Goal: Answer question/provide support

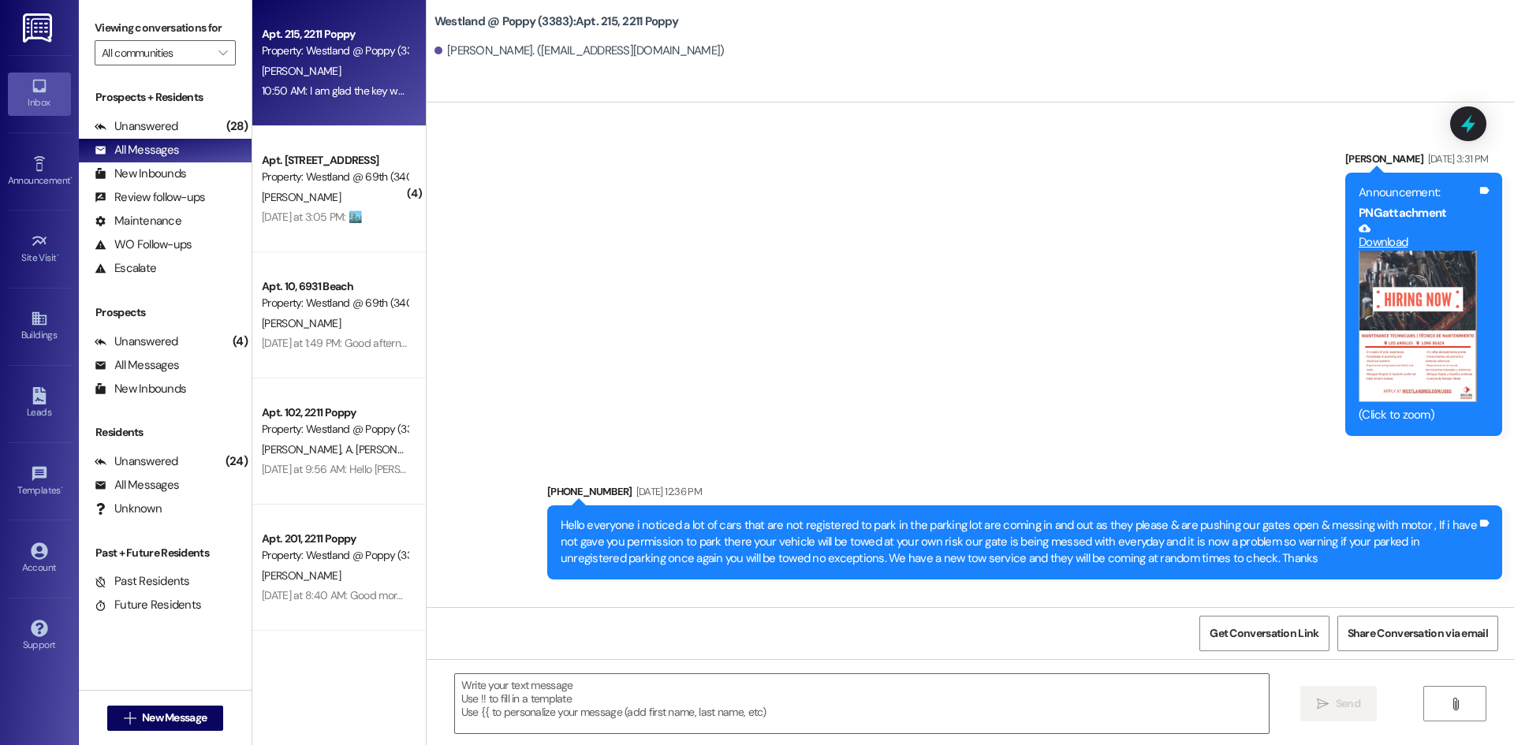
scroll to position [26039, 0]
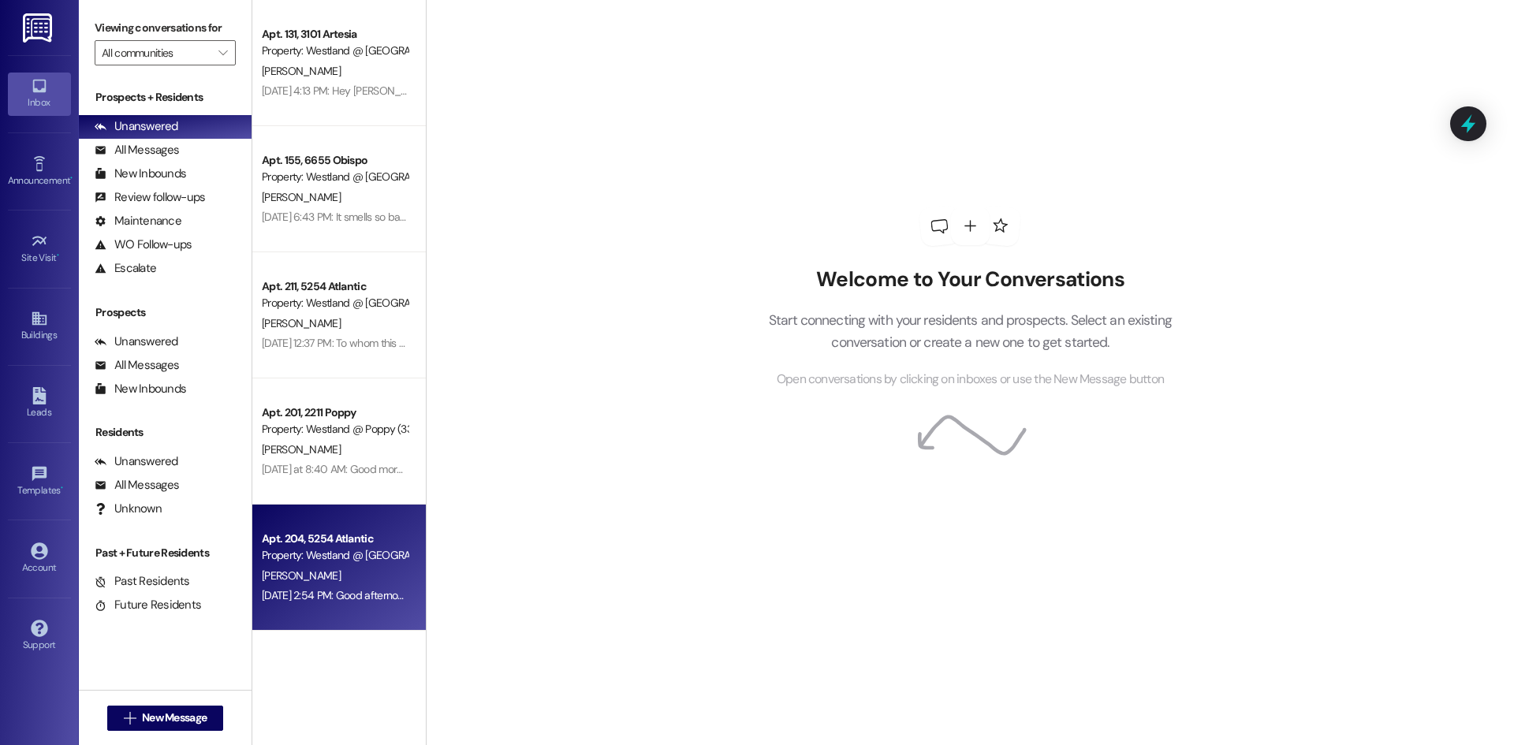
click at [308, 547] on div "Property: Westland @ [GEOGRAPHIC_DATA] (3283)" at bounding box center [335, 555] width 146 height 17
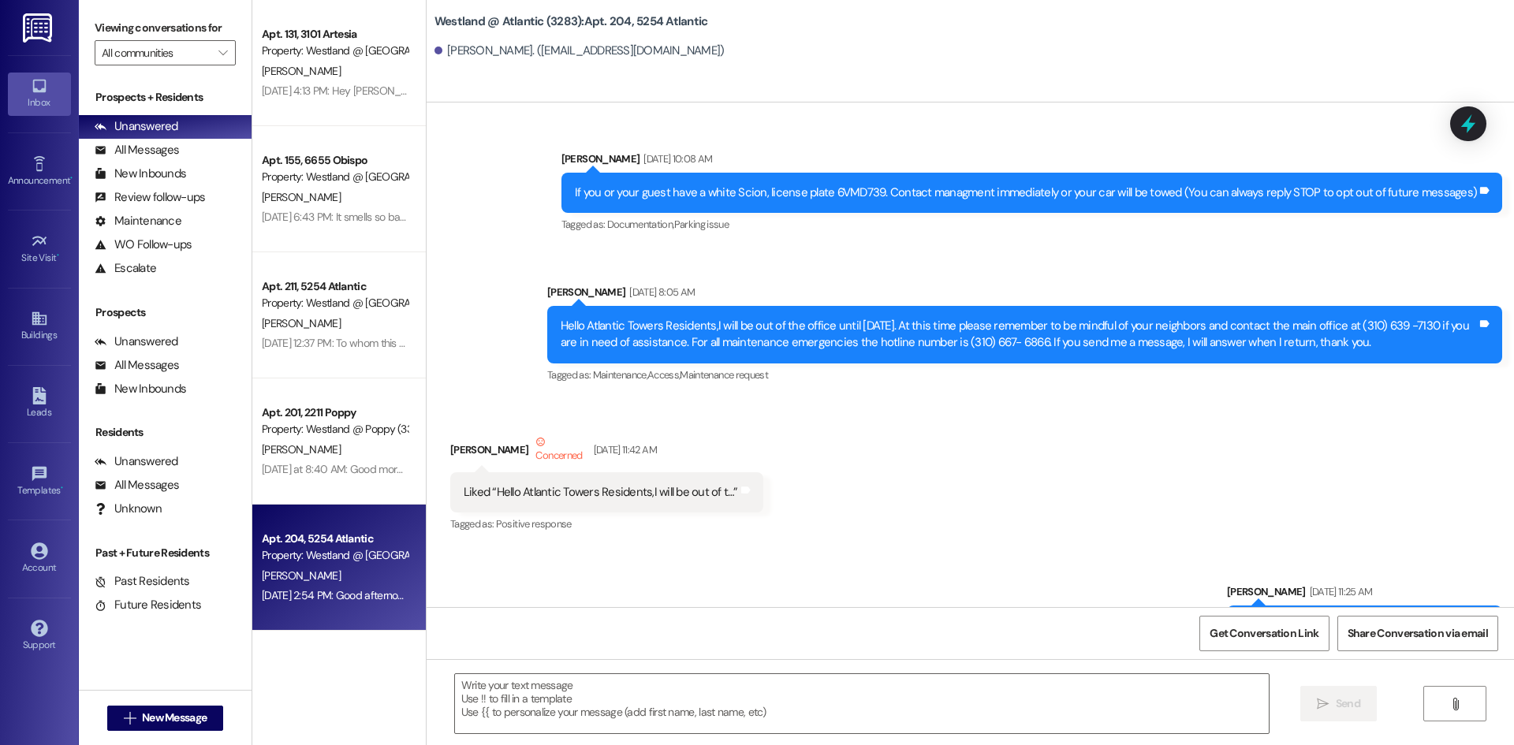
scroll to position [45074, 0]
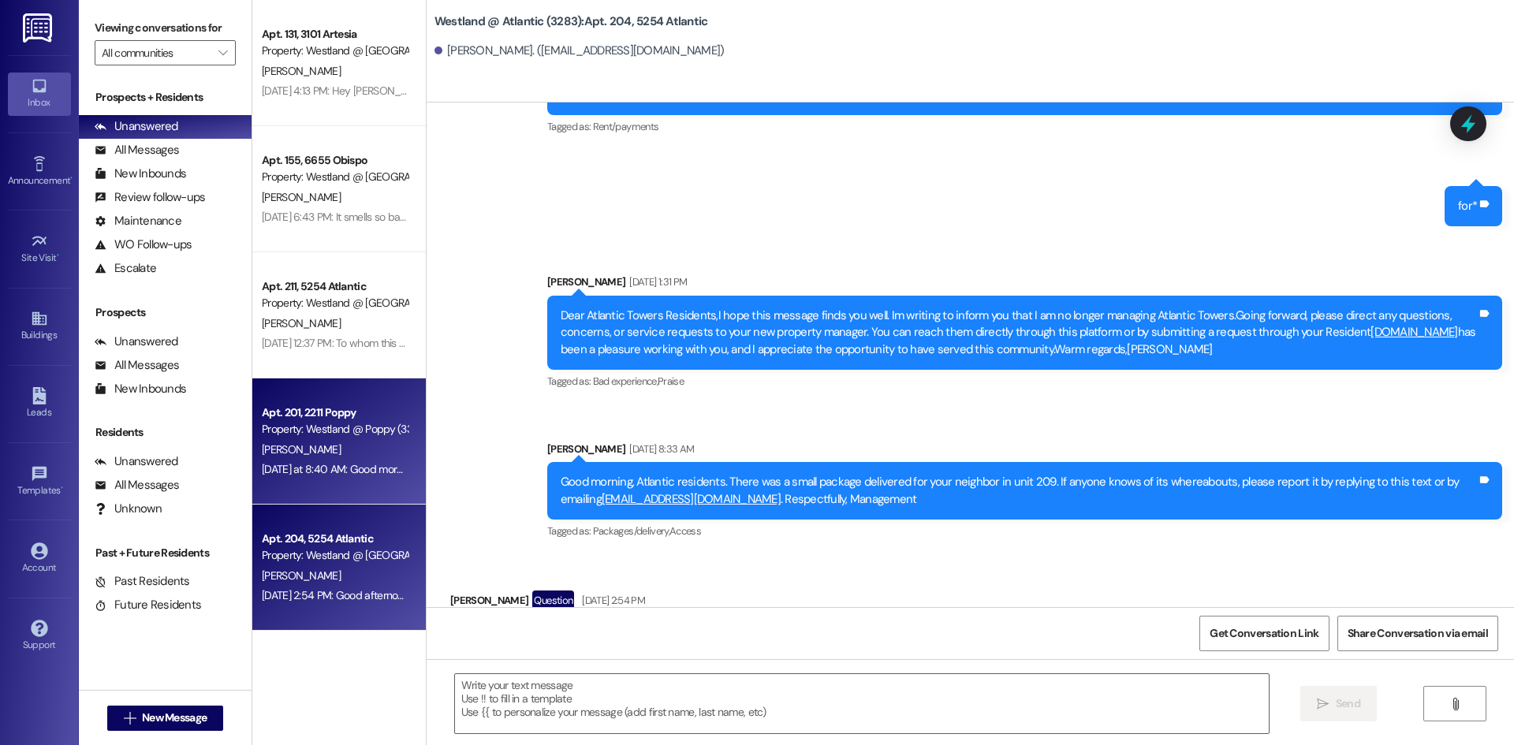
click at [338, 452] on div "[PERSON_NAME]" at bounding box center [334, 450] width 149 height 20
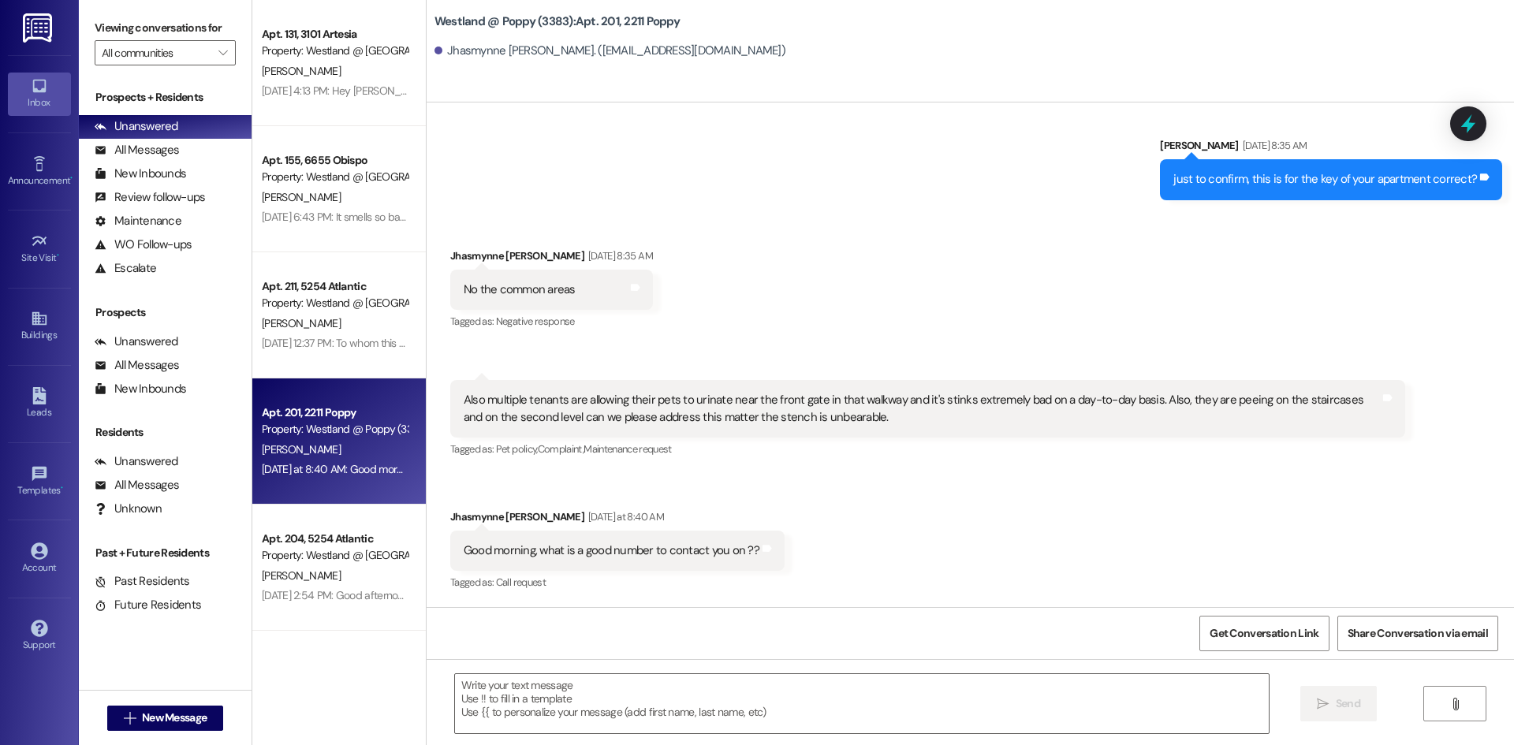
scroll to position [7175, 0]
